Goal: Check status

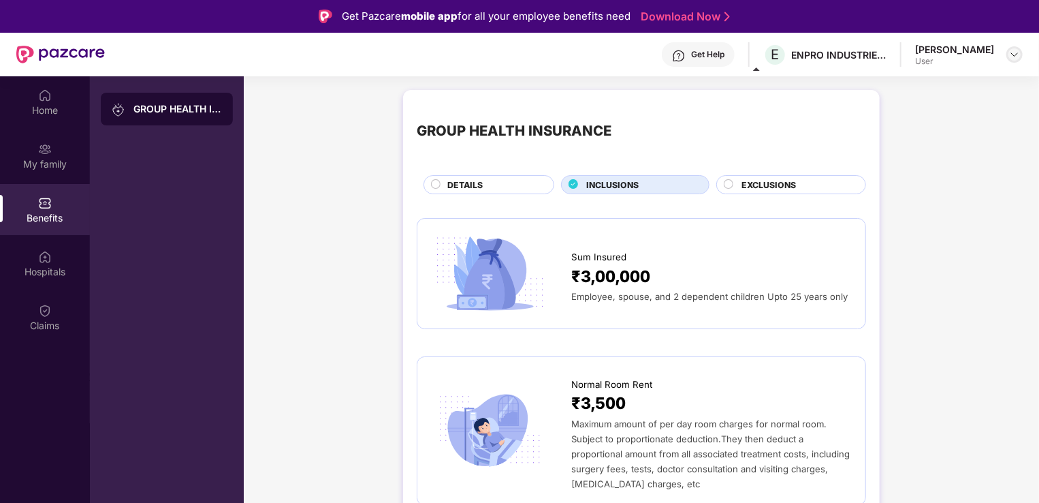
click at [1020, 54] on img at bounding box center [1014, 54] width 11 height 11
click at [881, 92] on div "Logout" at bounding box center [950, 87] width 177 height 27
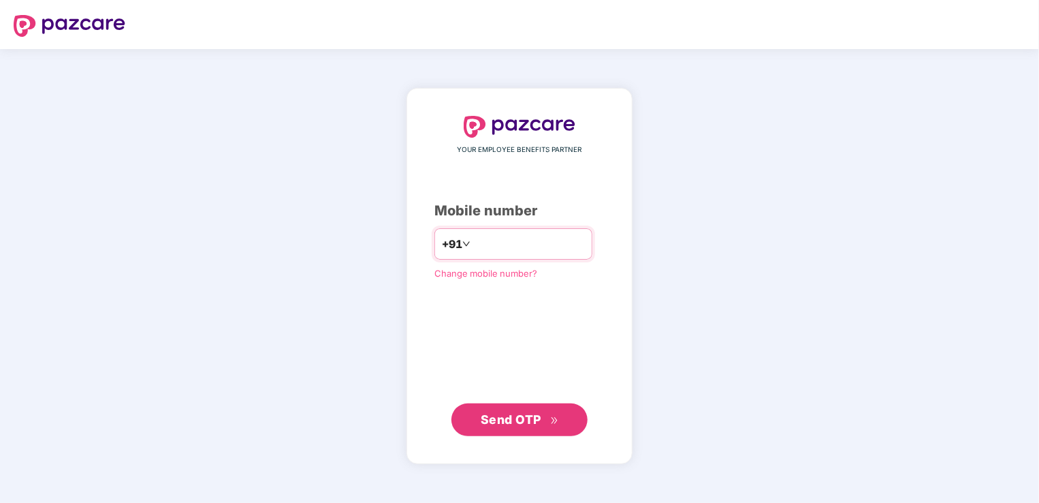
click at [483, 247] on input "number" at bounding box center [529, 244] width 112 height 22
click at [539, 422] on span "Send OTP" at bounding box center [511, 418] width 61 height 14
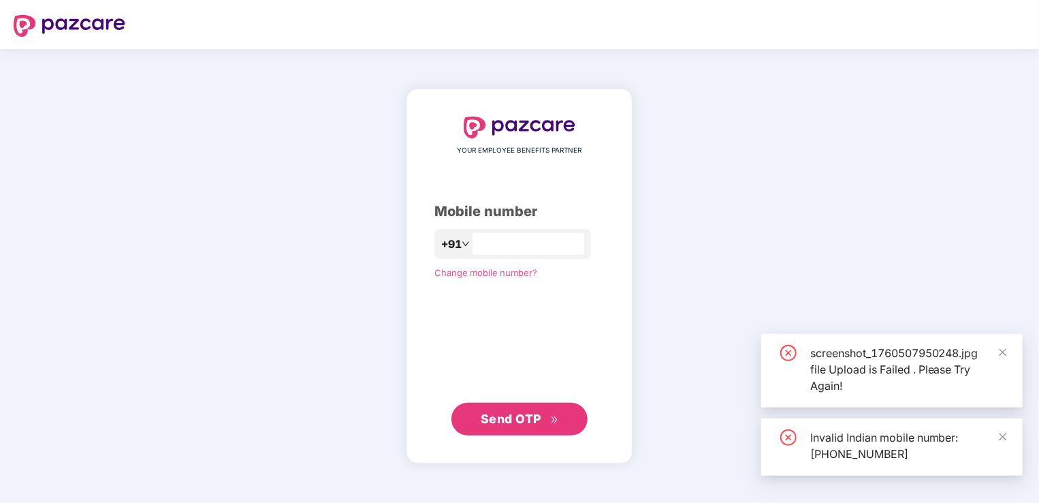
drag, startPoint x: 465, startPoint y: 249, endPoint x: 464, endPoint y: 270, distance: 21.2
click at [473, 249] on input "**********" at bounding box center [529, 244] width 112 height 22
type input "**********"
click at [512, 416] on span "Send OTP" at bounding box center [511, 419] width 61 height 14
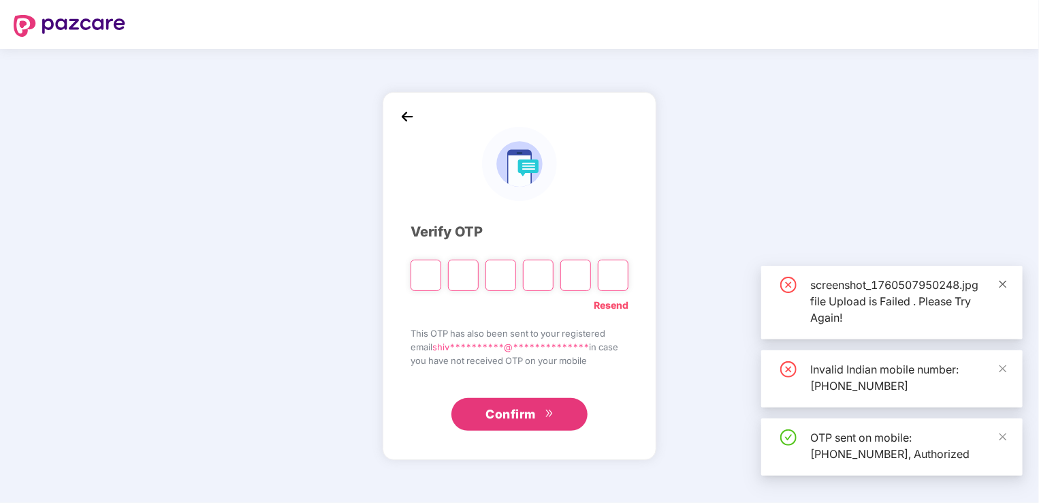
click at [1007, 284] on icon "close" at bounding box center [1004, 284] width 10 height 10
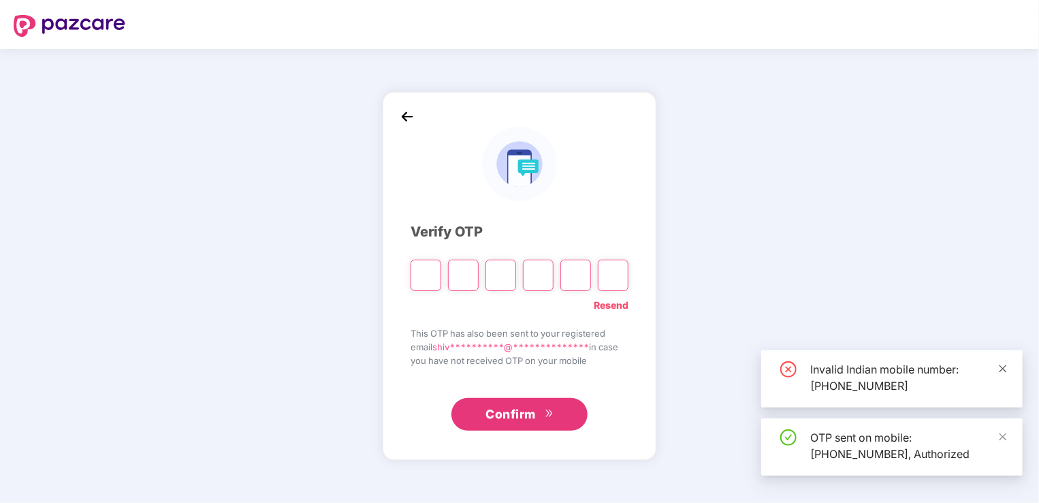
click at [1006, 363] on span at bounding box center [1004, 368] width 10 height 12
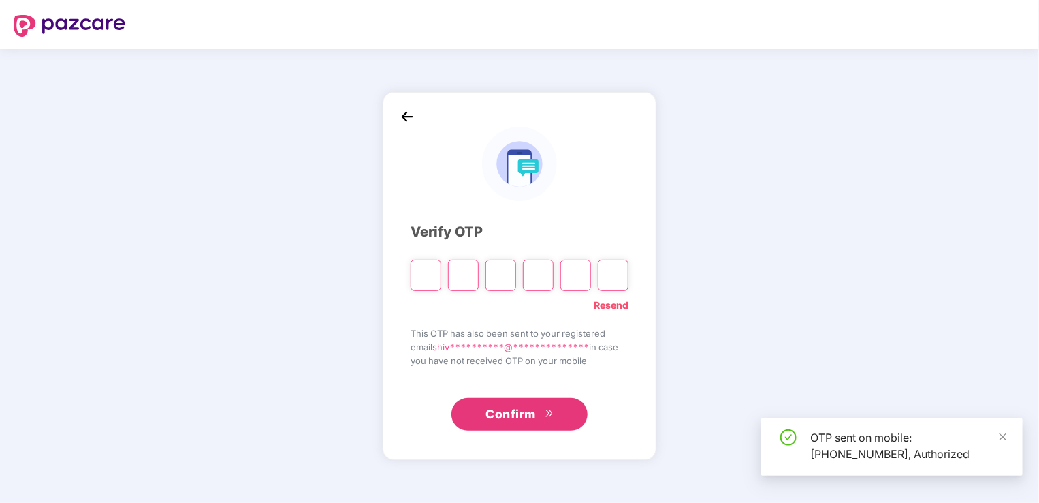
click at [1011, 435] on div "OTP sent on mobile: [PHONE_NUMBER], Authorized" at bounding box center [893, 446] width 262 height 57
click at [423, 286] on input "Please enter verification code. Digit 1" at bounding box center [426, 275] width 31 height 31
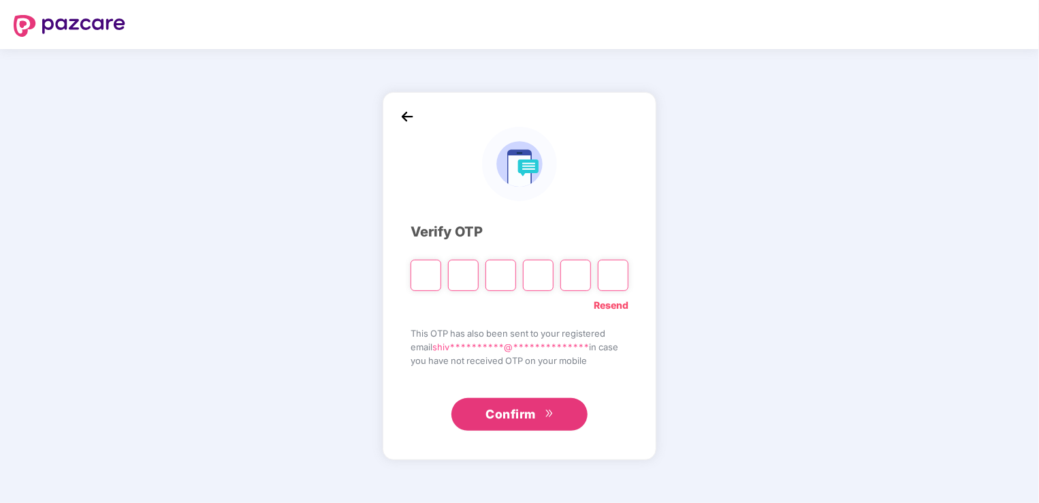
type input "*"
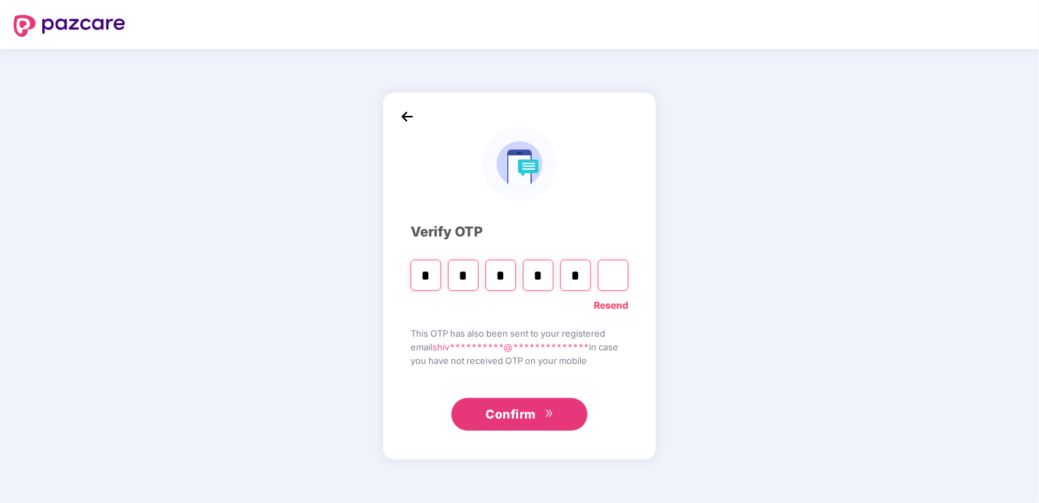
type input "*"
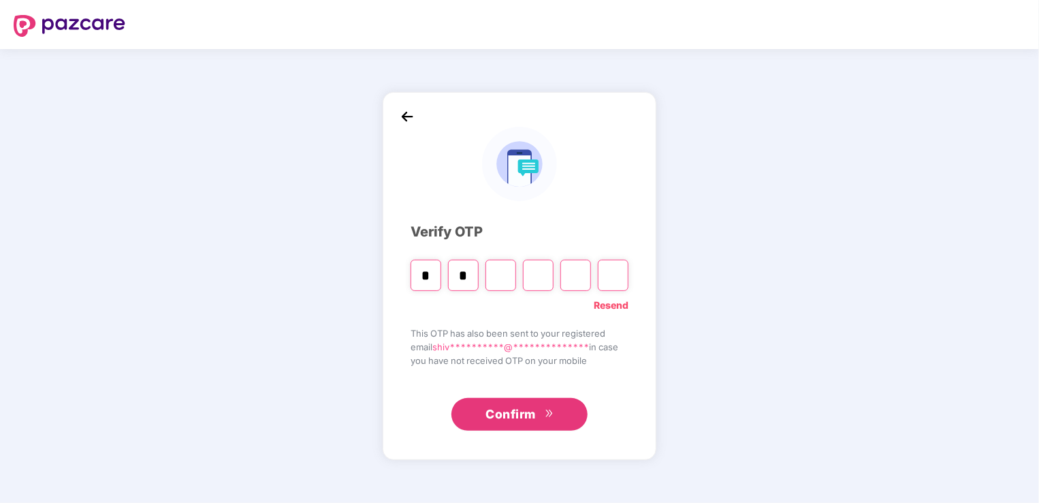
type input "*"
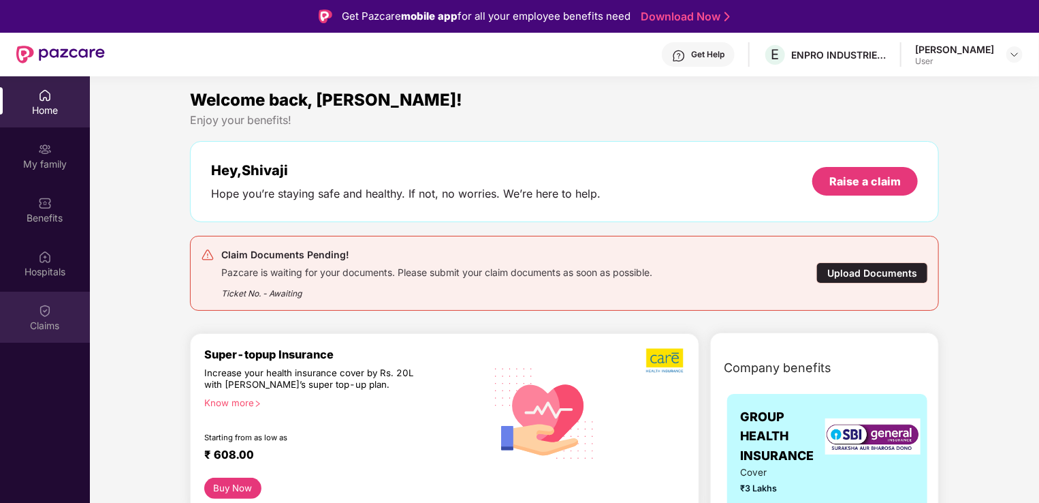
click at [43, 311] on img at bounding box center [45, 311] width 14 height 14
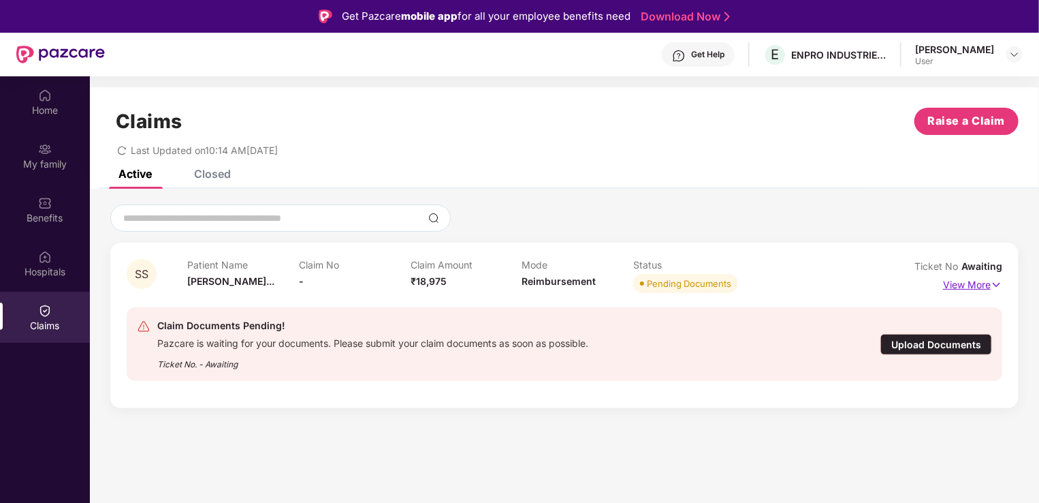
click at [997, 283] on img at bounding box center [997, 284] width 12 height 15
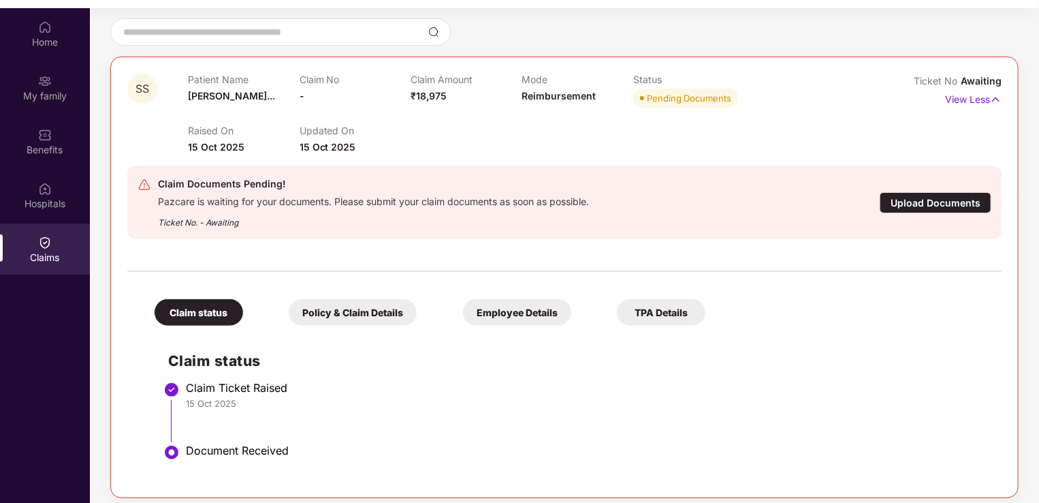
scroll to position [76, 0]
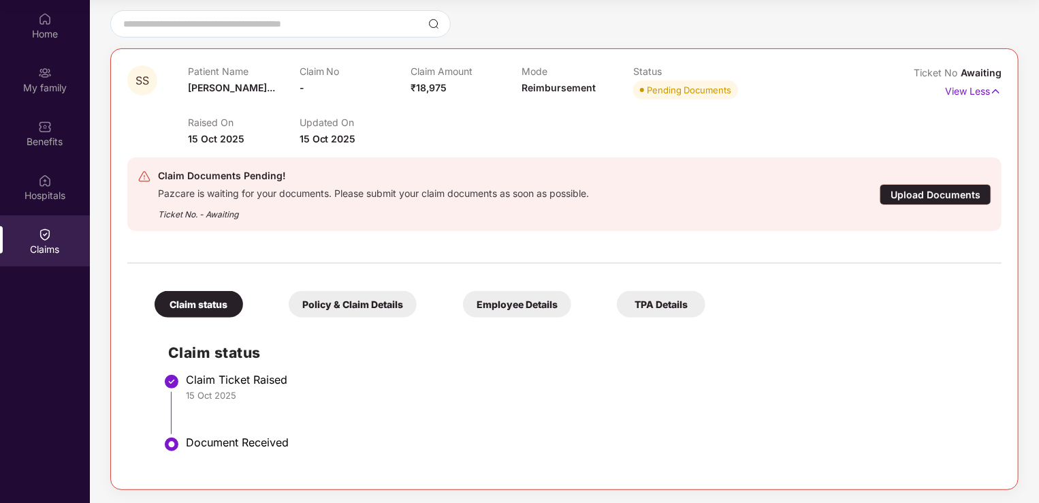
click at [357, 305] on div "Policy & Claim Details" at bounding box center [353, 304] width 128 height 27
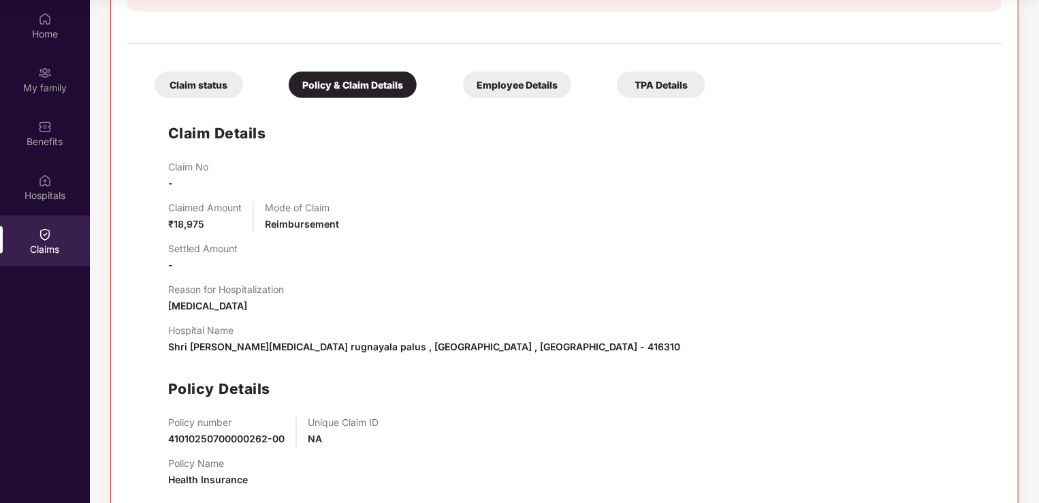
scroll to position [362, 0]
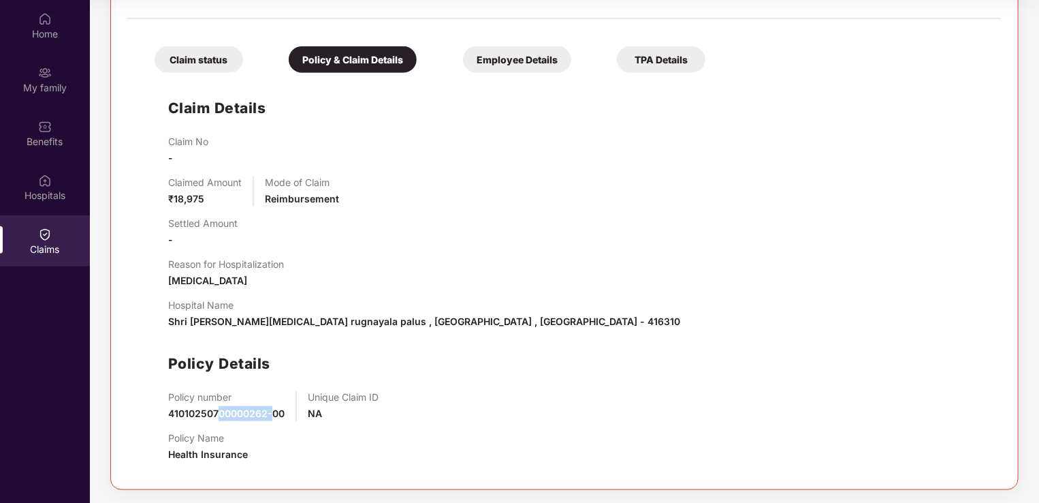
drag, startPoint x: 218, startPoint y: 416, endPoint x: 275, endPoint y: 415, distance: 56.5
click at [275, 415] on span "41010250700000262-00" at bounding box center [226, 413] width 116 height 12
drag, startPoint x: 275, startPoint y: 415, endPoint x: 550, endPoint y: 323, distance: 290.8
click at [550, 323] on div "Hospital Name Shri [PERSON_NAME][MEDICAL_DATA] rugnayala palus , [GEOGRAPHIC_DA…" at bounding box center [578, 314] width 820 height 30
click at [52, 23] on div "Home" at bounding box center [45, 25] width 90 height 51
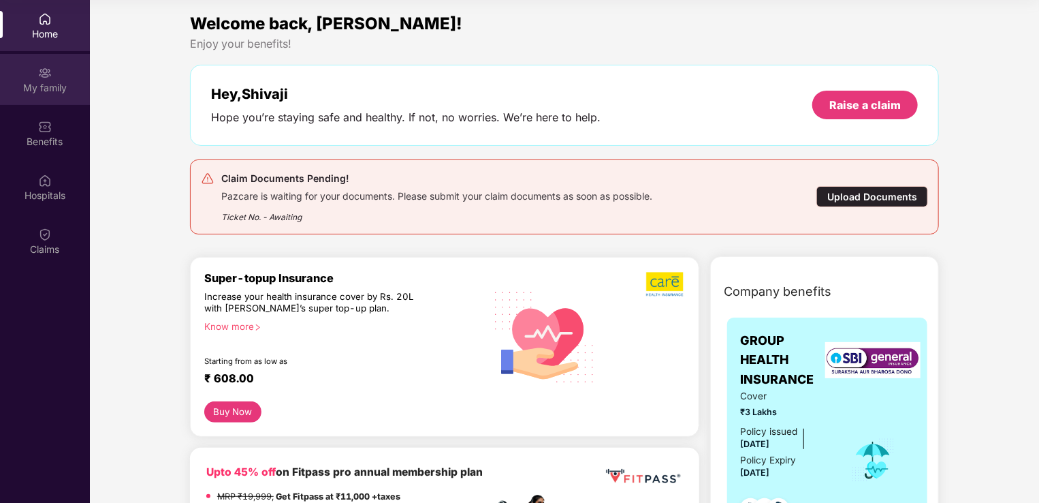
click at [55, 69] on div "My family" at bounding box center [45, 79] width 90 height 51
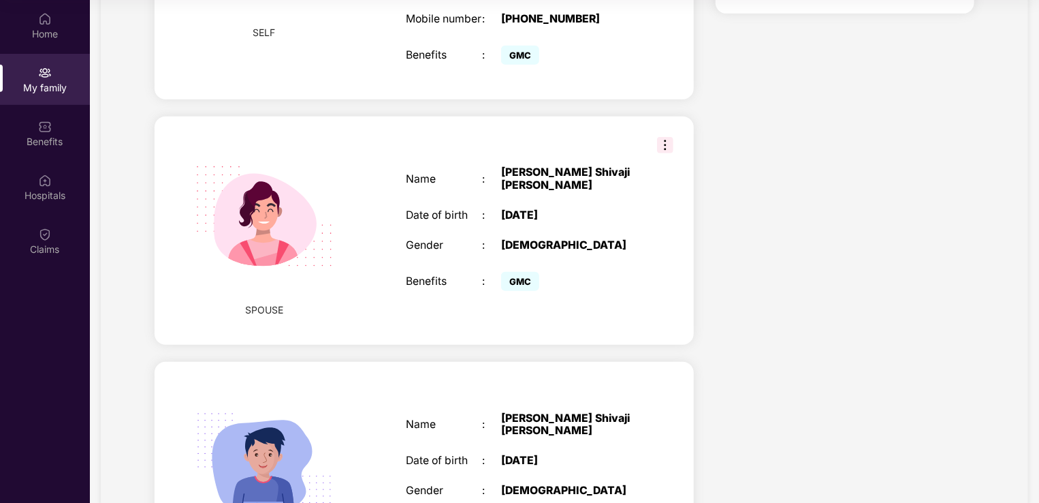
scroll to position [534, 0]
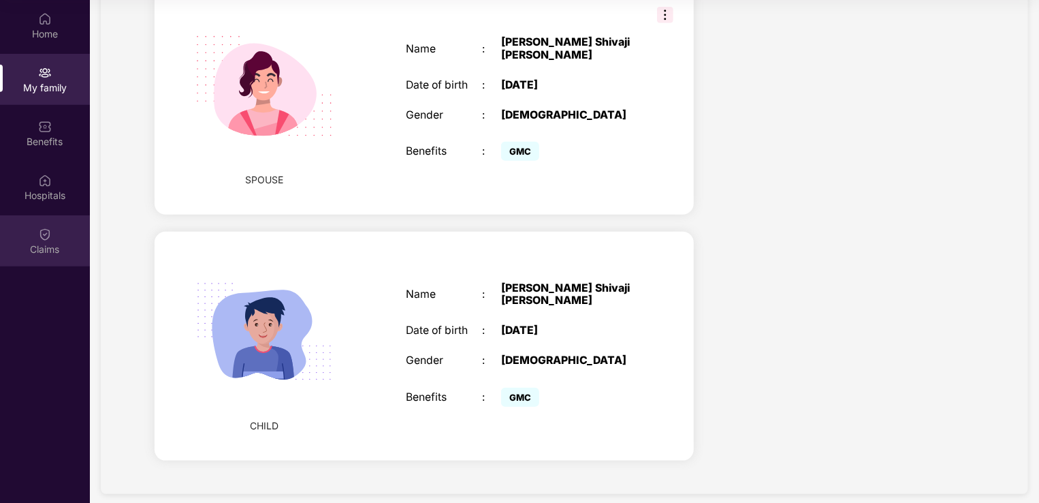
click at [36, 259] on div "Claims" at bounding box center [45, 240] width 90 height 51
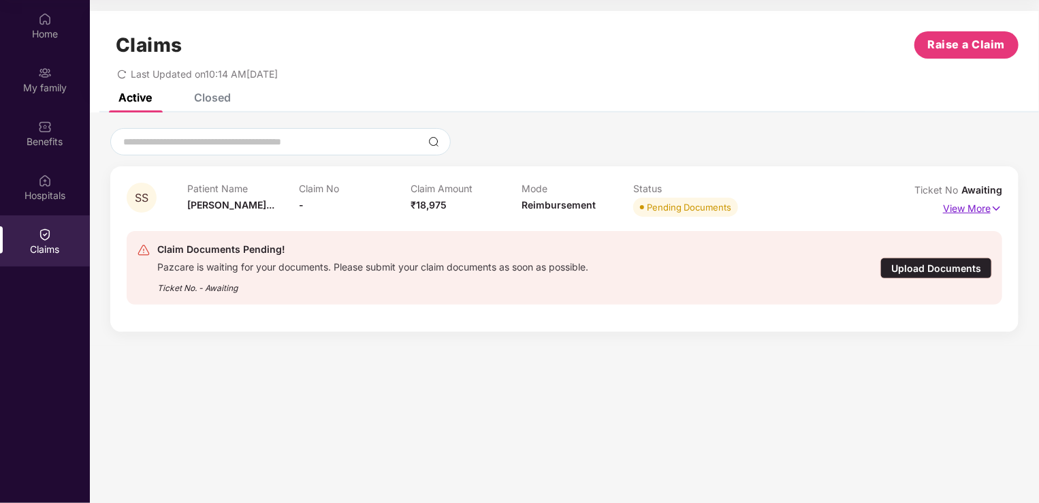
click at [964, 208] on p "View More" at bounding box center [972, 207] width 59 height 18
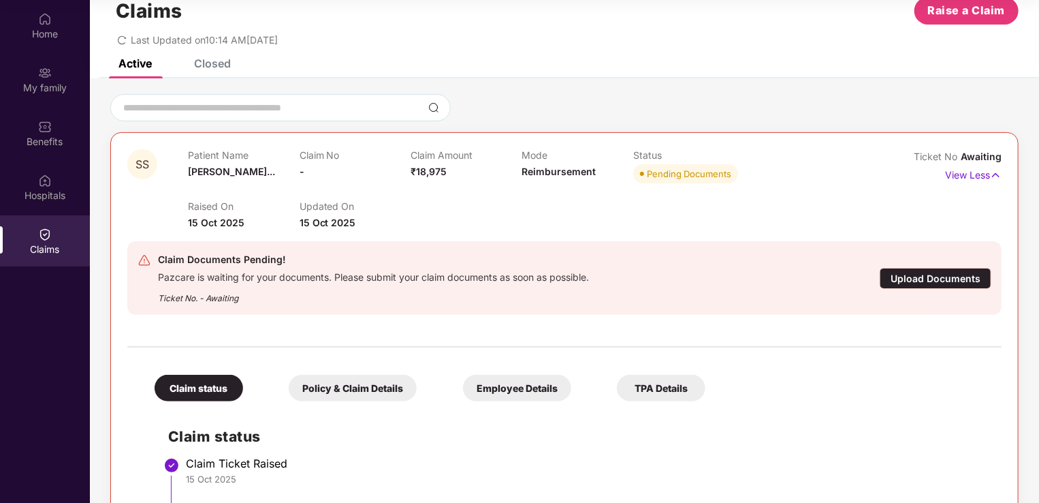
scroll to position [118, 0]
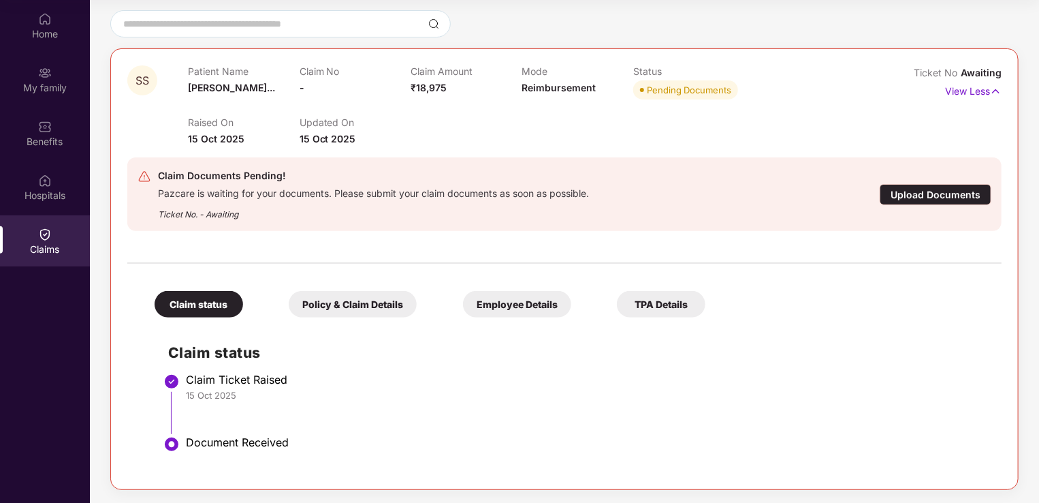
click at [313, 299] on div "Policy & Claim Details" at bounding box center [353, 304] width 128 height 27
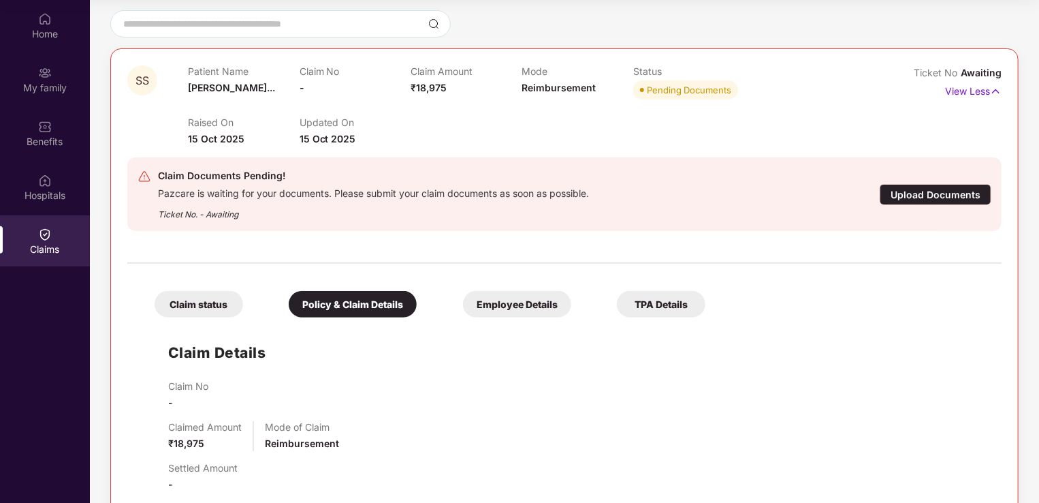
click at [497, 307] on div "Employee Details" at bounding box center [517, 304] width 108 height 27
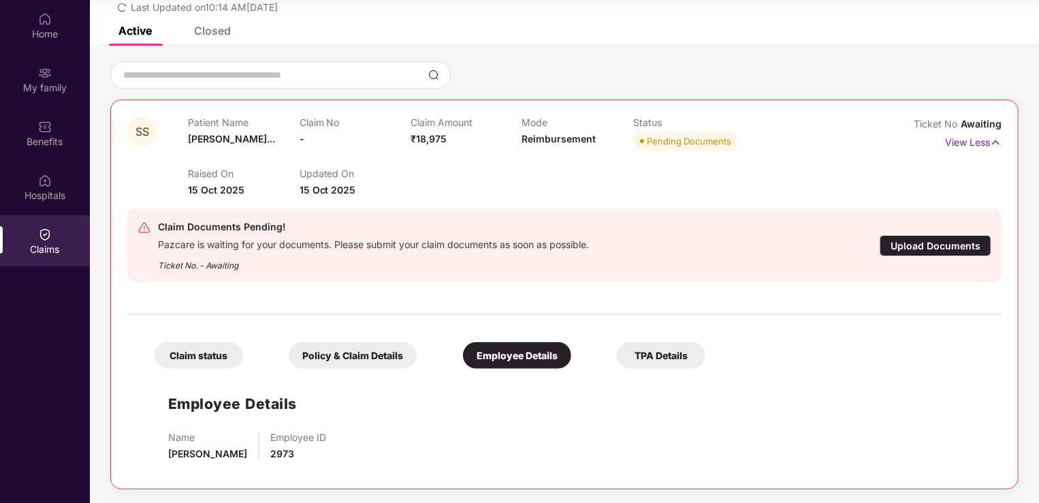
scroll to position [66, 0]
click at [672, 353] on div "TPA Details" at bounding box center [661, 356] width 89 height 27
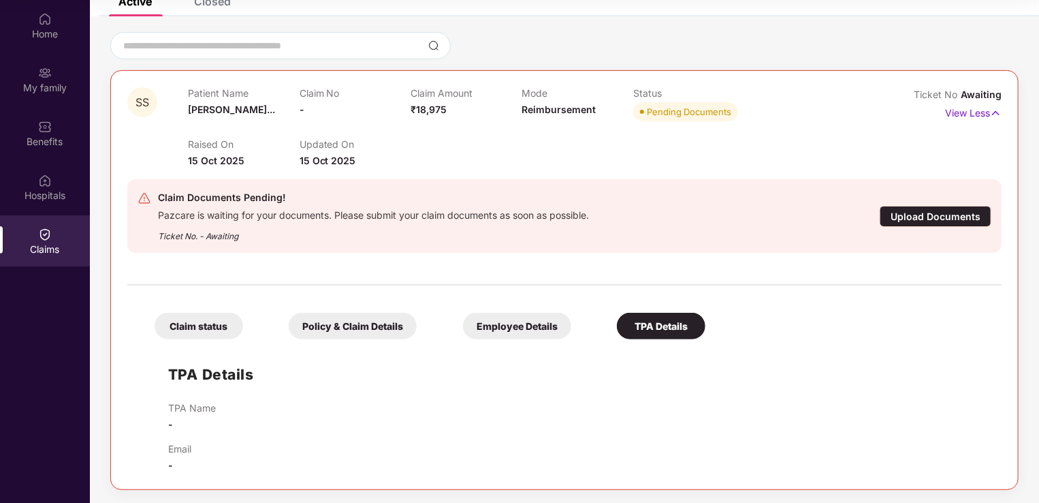
click at [345, 324] on div "Policy & Claim Details" at bounding box center [353, 326] width 128 height 27
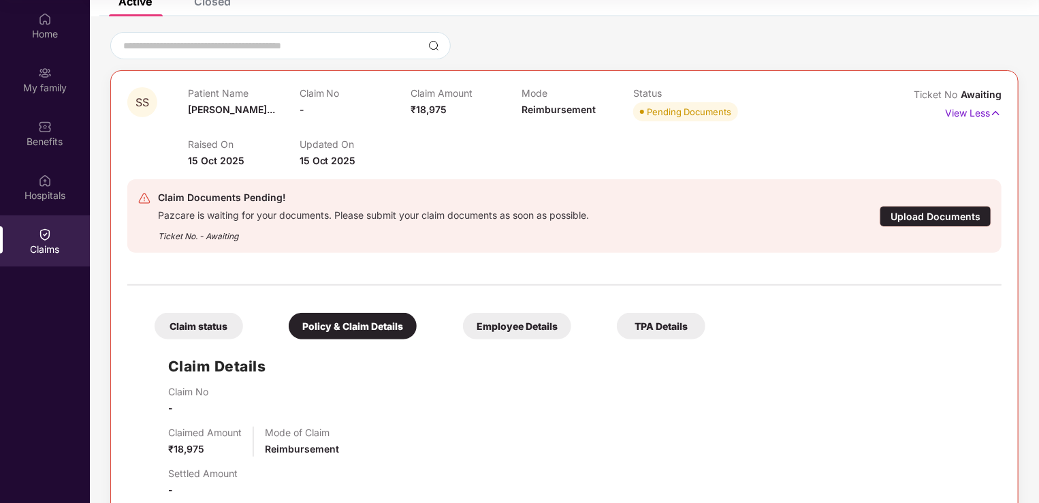
scroll to position [118, 0]
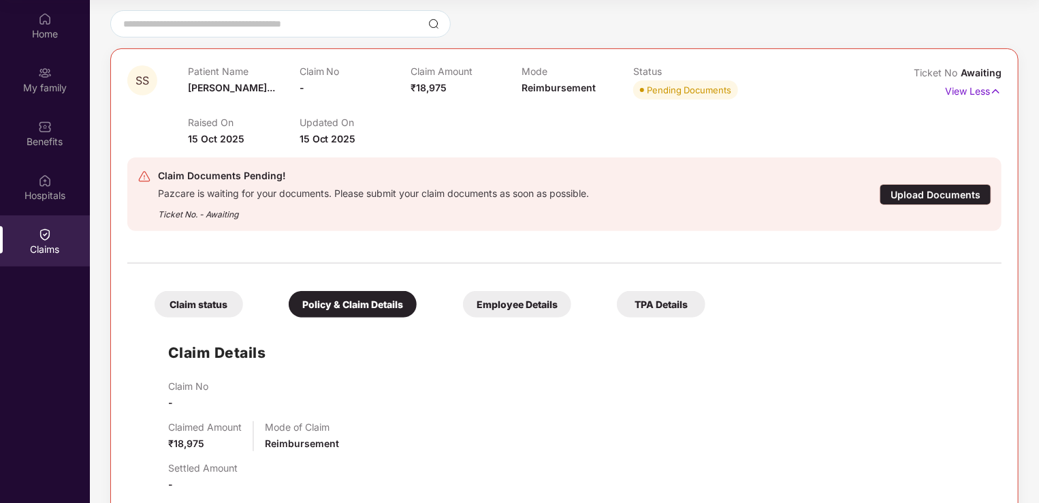
click at [209, 320] on div "Claim status Policy & Claim Details Employee Details TPA Details Claim Details …" at bounding box center [564, 493] width 875 height 447
click at [199, 301] on div "Claim status" at bounding box center [199, 304] width 89 height 27
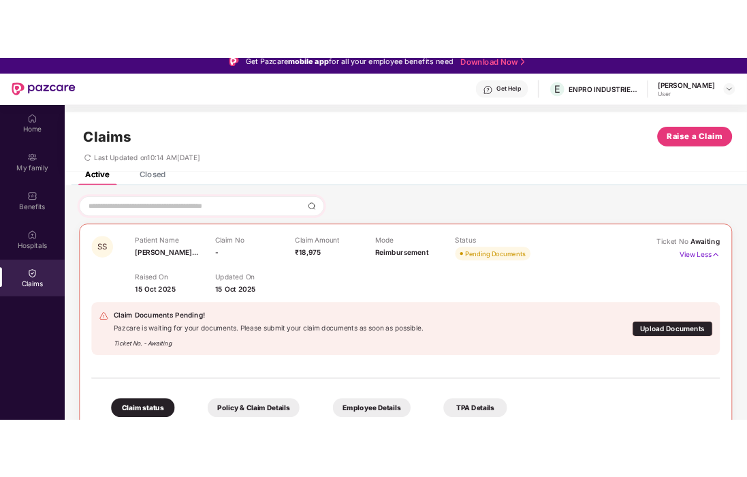
scroll to position [0, 0]
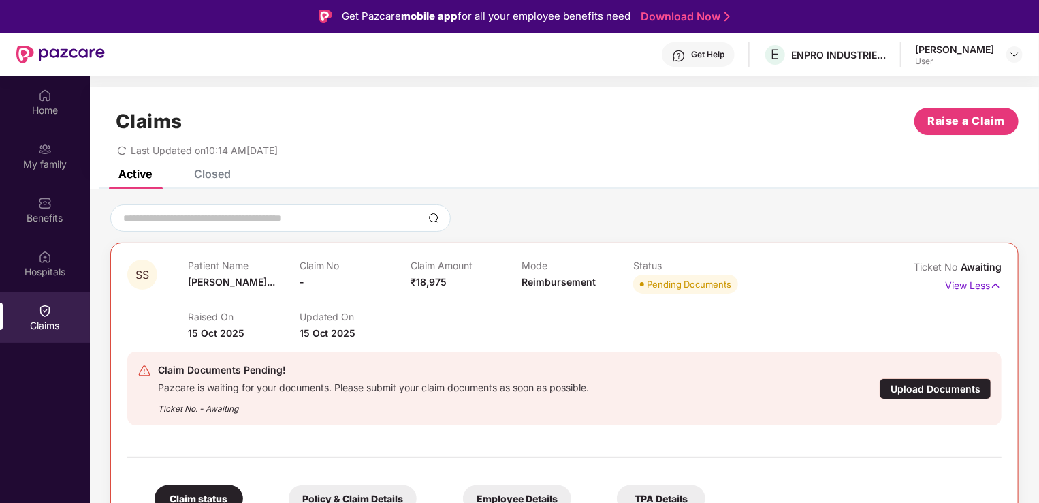
click at [212, 178] on div "Closed" at bounding box center [212, 174] width 37 height 14
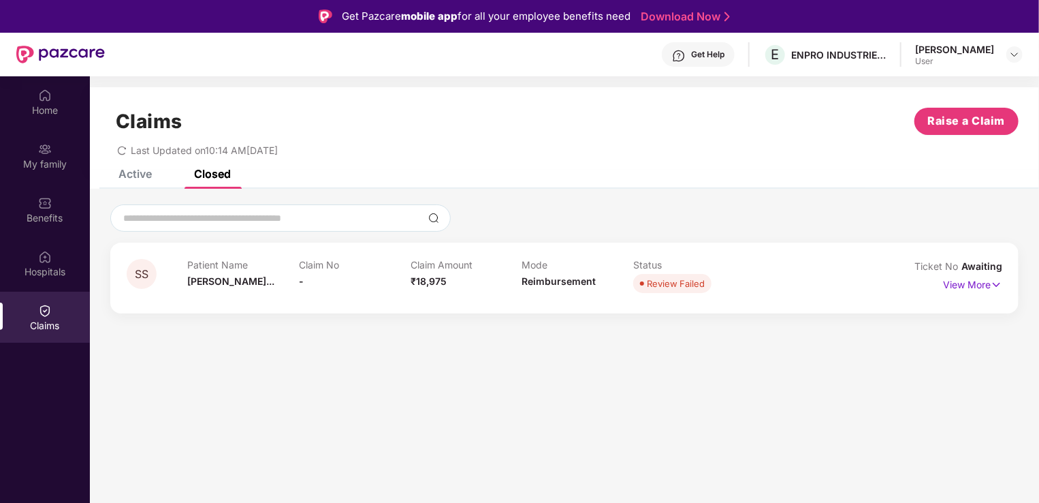
click at [136, 176] on div "Active" at bounding box center [135, 174] width 33 height 14
